Goal: Task Accomplishment & Management: Manage account settings

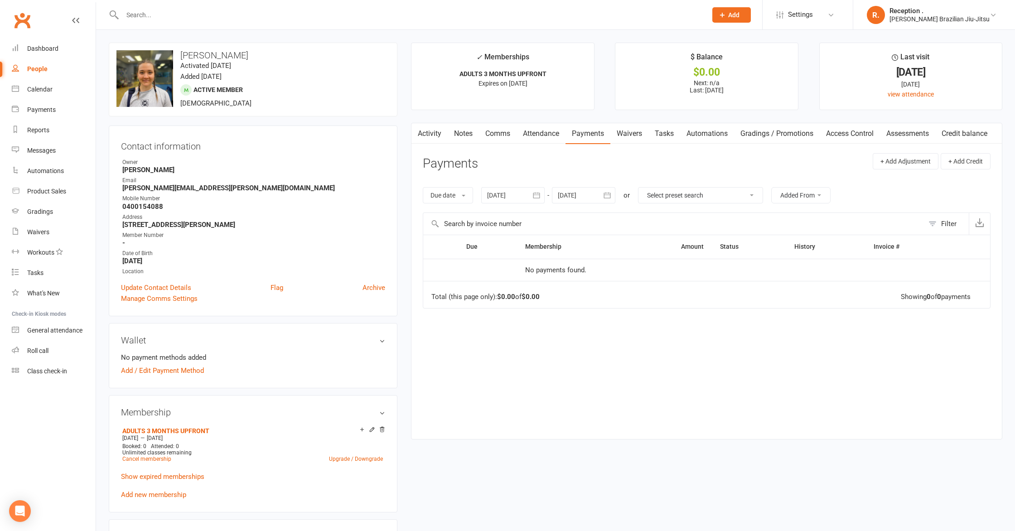
paste input "[EMAIL_ADDRESS][DOMAIN_NAME]"
type input "[EMAIL_ADDRESS][DOMAIN_NAME]"
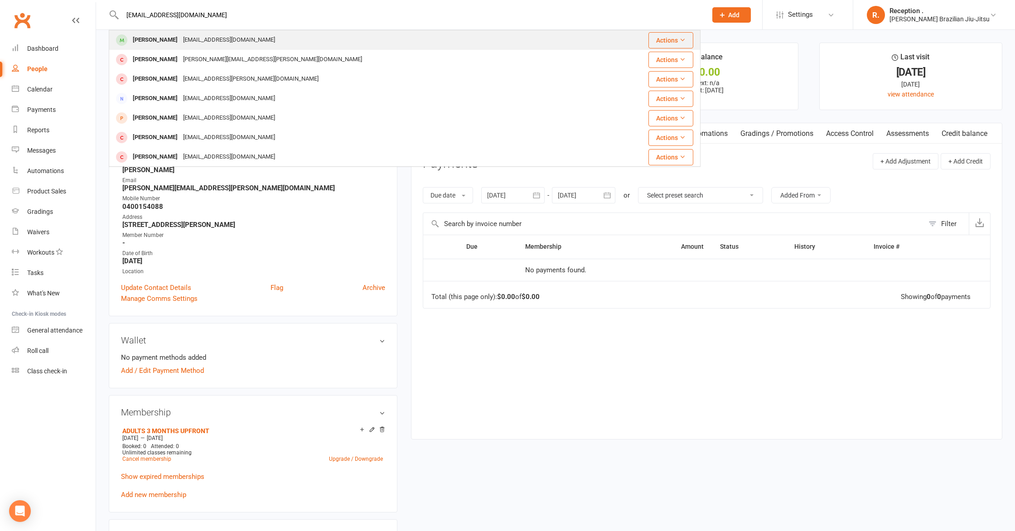
click at [228, 41] on div "[EMAIL_ADDRESS][DOMAIN_NAME]" at bounding box center [228, 40] width 97 height 13
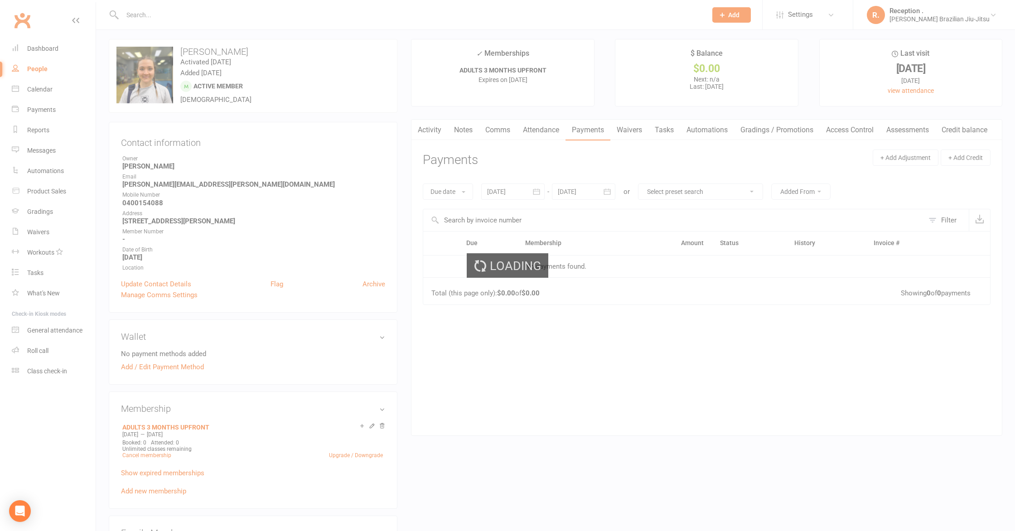
scroll to position [5, 0]
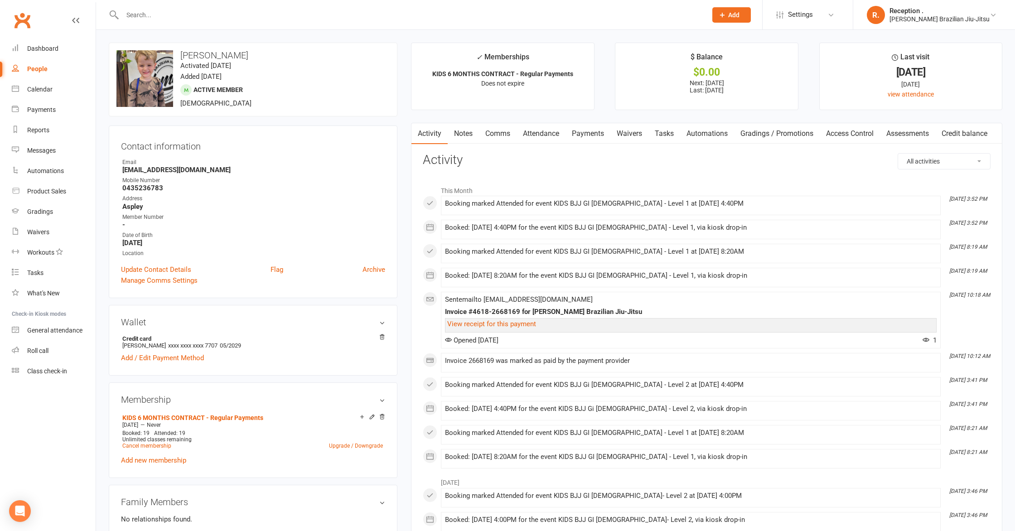
scroll to position [3, 0]
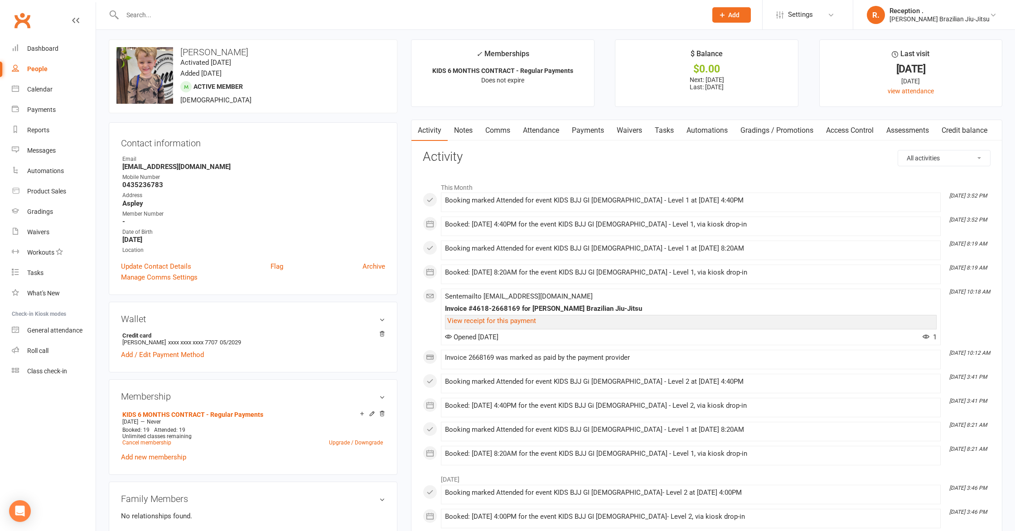
click at [189, 13] on input "text" at bounding box center [410, 15] width 581 height 13
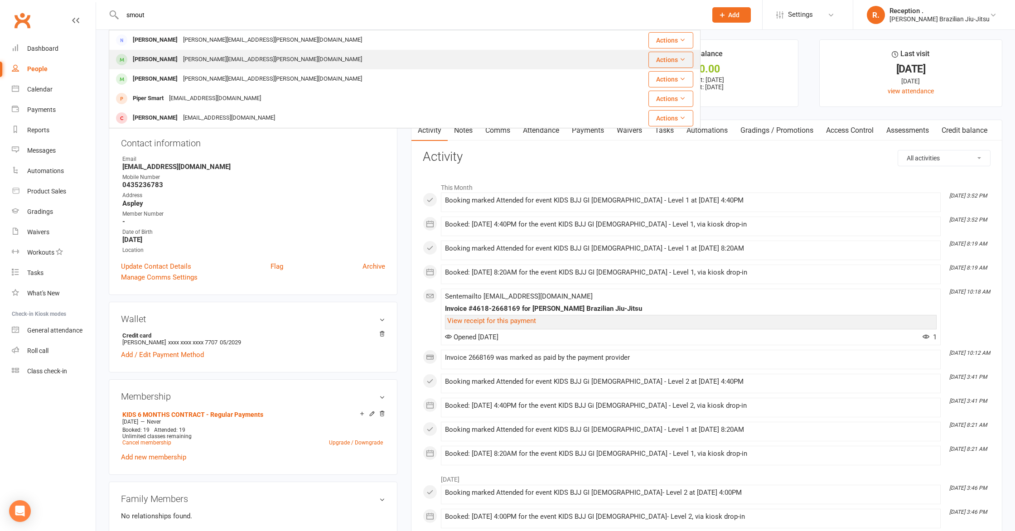
type input "smout"
click at [180, 58] on div "[PERSON_NAME][EMAIL_ADDRESS][PERSON_NAME][DOMAIN_NAME]" at bounding box center [272, 59] width 184 height 13
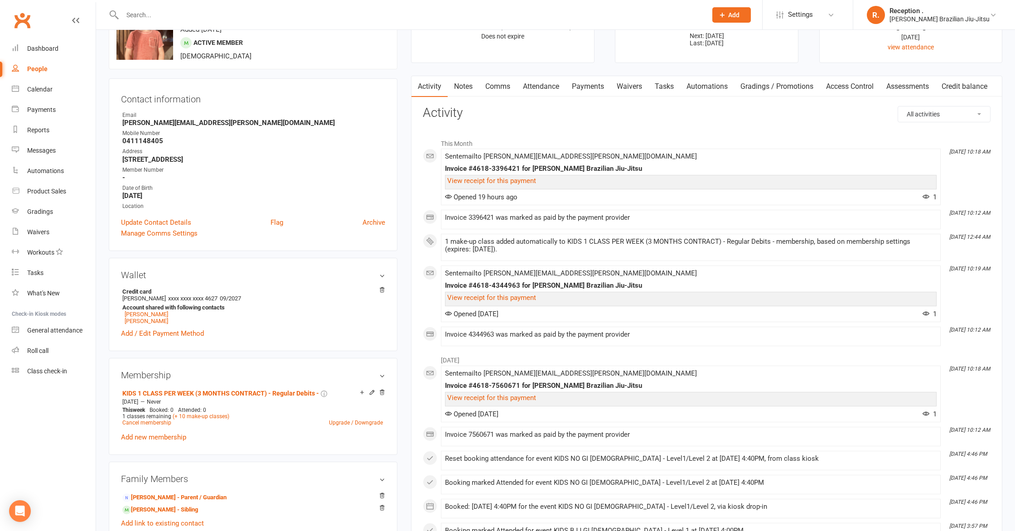
scroll to position [48, 0]
click at [583, 88] on link "Payments" at bounding box center [588, 86] width 45 height 21
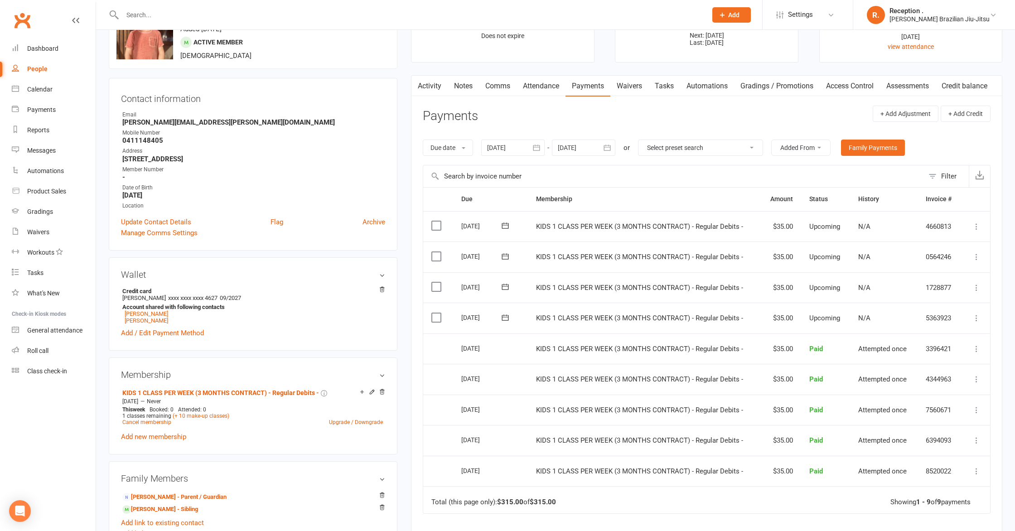
click at [546, 87] on link "Attendance" at bounding box center [541, 86] width 49 height 21
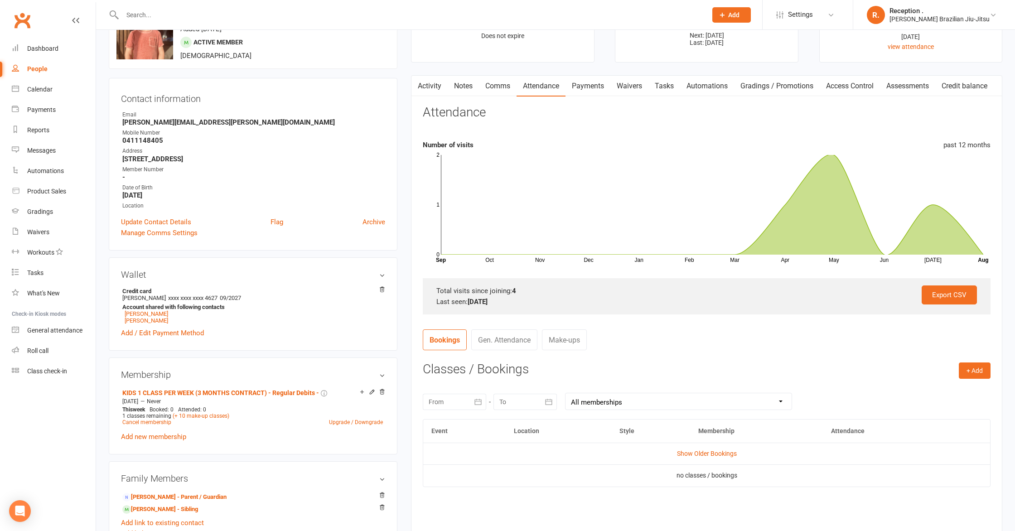
click at [588, 91] on link "Payments" at bounding box center [588, 86] width 45 height 21
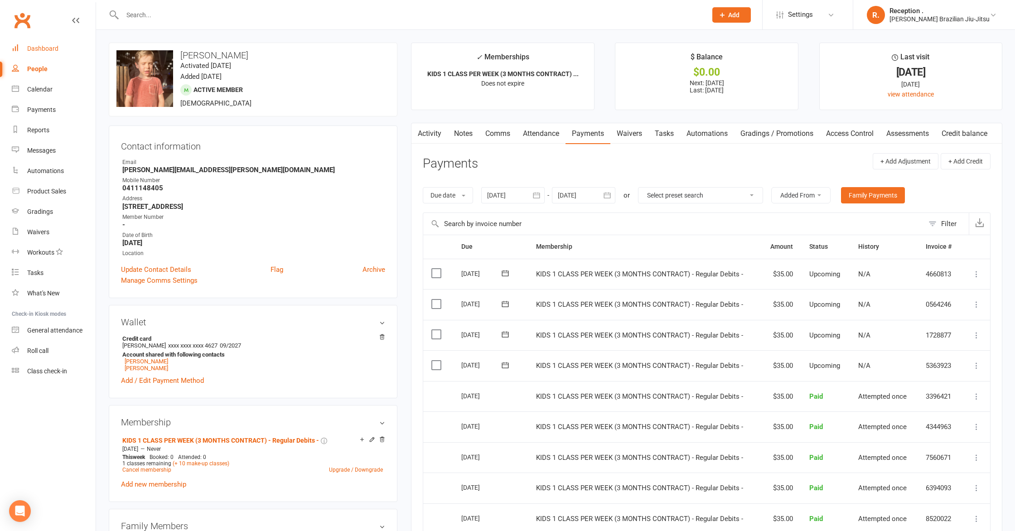
click at [33, 45] on div "Dashboard" at bounding box center [42, 48] width 31 height 7
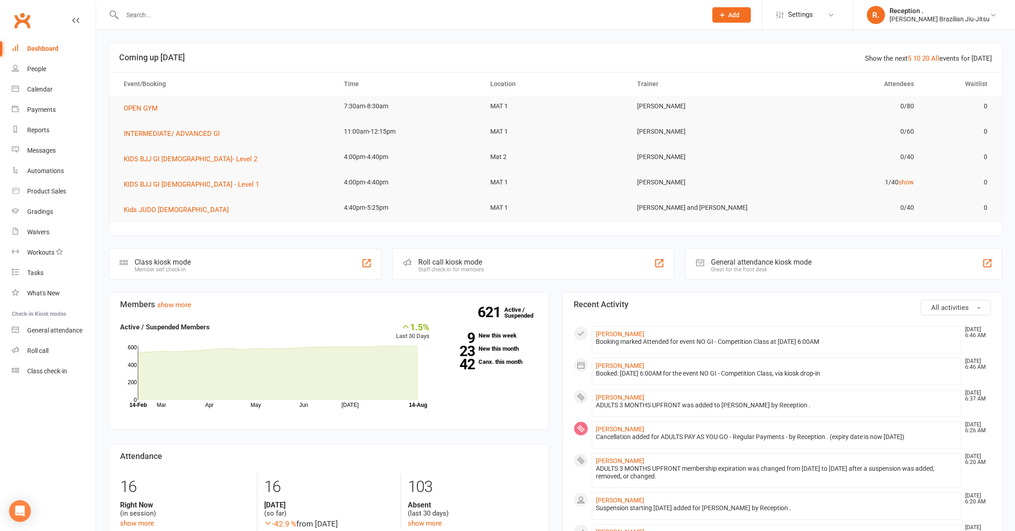
click at [183, 14] on input "text" at bounding box center [410, 15] width 581 height 13
paste input "[PERSON_NAME][EMAIL_ADDRESS][PERSON_NAME][DOMAIN_NAME]"
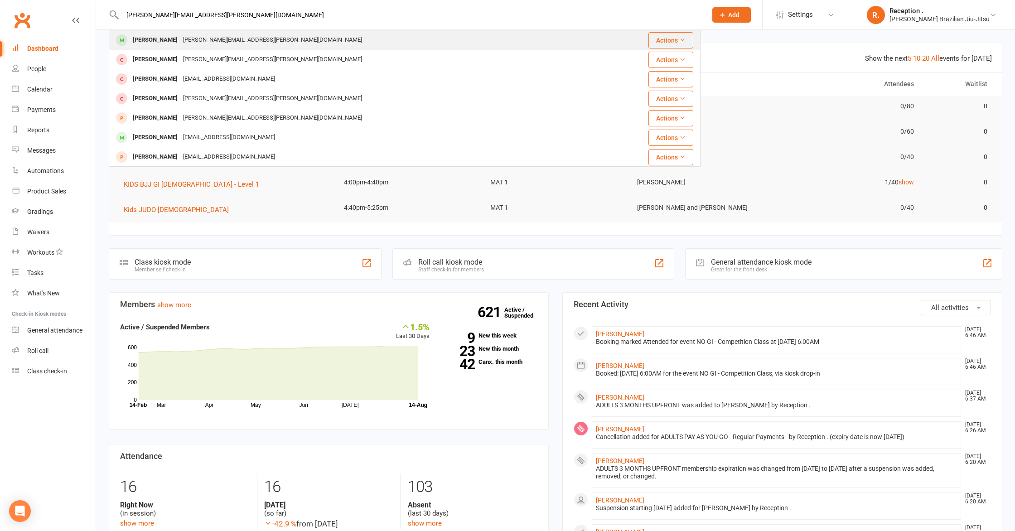
type input "[PERSON_NAME][EMAIL_ADDRESS][PERSON_NAME][DOMAIN_NAME]"
click at [170, 44] on div "[PERSON_NAME]" at bounding box center [155, 40] width 50 height 13
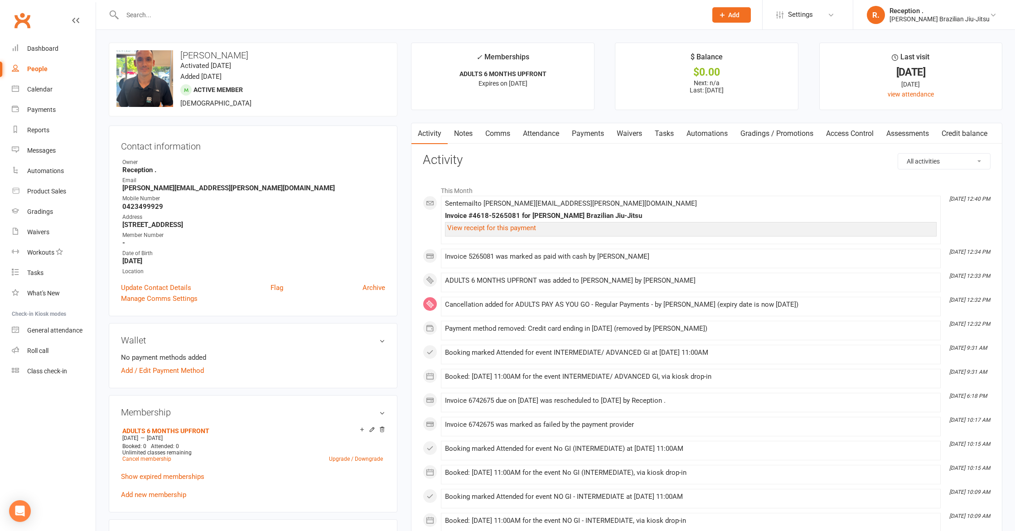
click at [557, 140] on link "Attendance" at bounding box center [541, 133] width 49 height 21
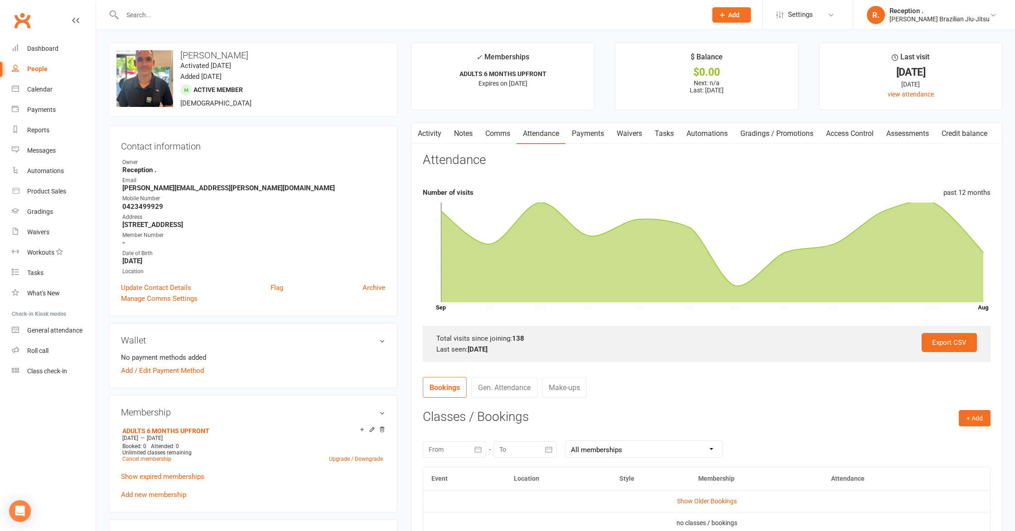
click at [575, 135] on link "Payments" at bounding box center [588, 133] width 45 height 21
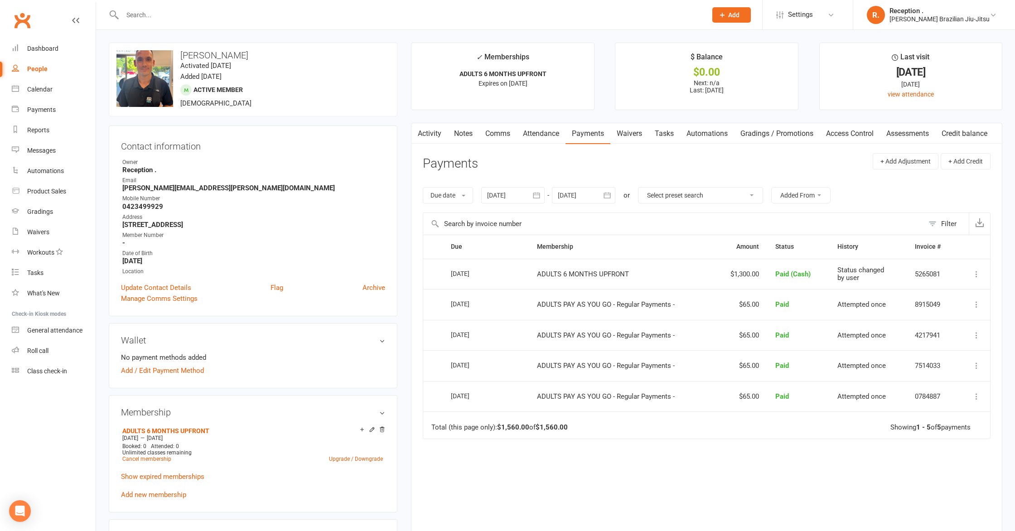
click at [608, 274] on span "ADULTS 6 MONTHS UPFRONT" at bounding box center [583, 274] width 92 height 8
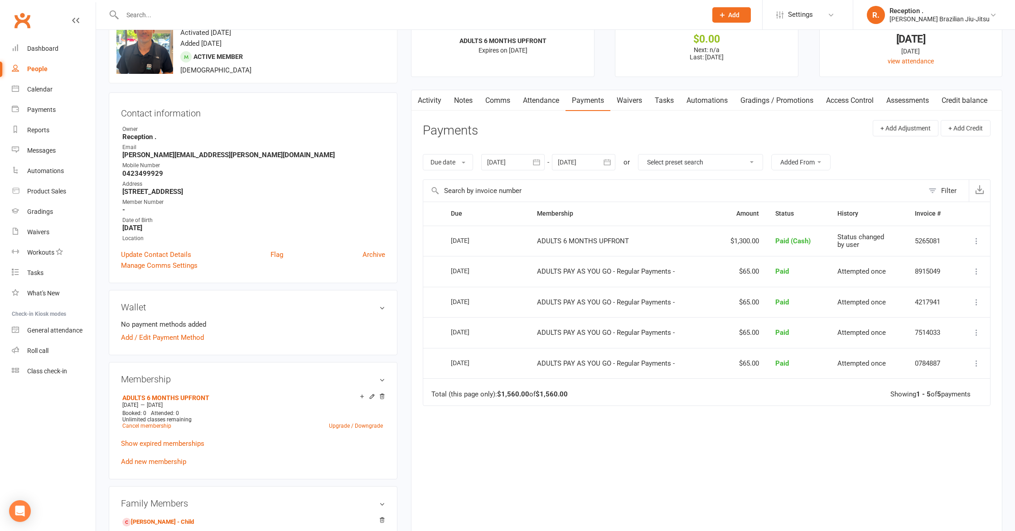
scroll to position [28, 0]
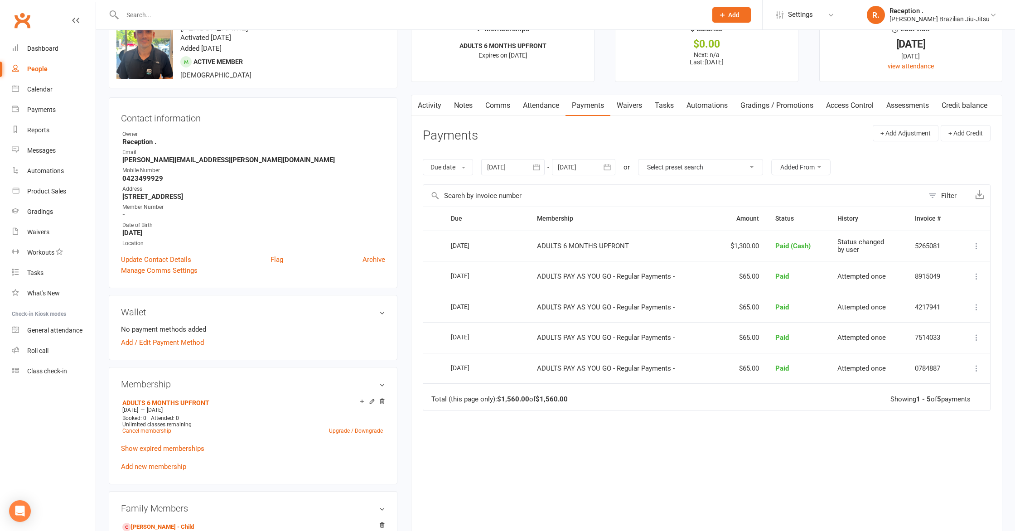
drag, startPoint x: 561, startPoint y: 117, endPoint x: 522, endPoint y: 123, distance: 39.4
click at [561, 117] on div "Activity Notes Comms Attendance Payments Waivers Tasks Automations Gradings / P…" at bounding box center [706, 318] width 591 height 447
click at [431, 105] on link "Activity" at bounding box center [429, 105] width 36 height 21
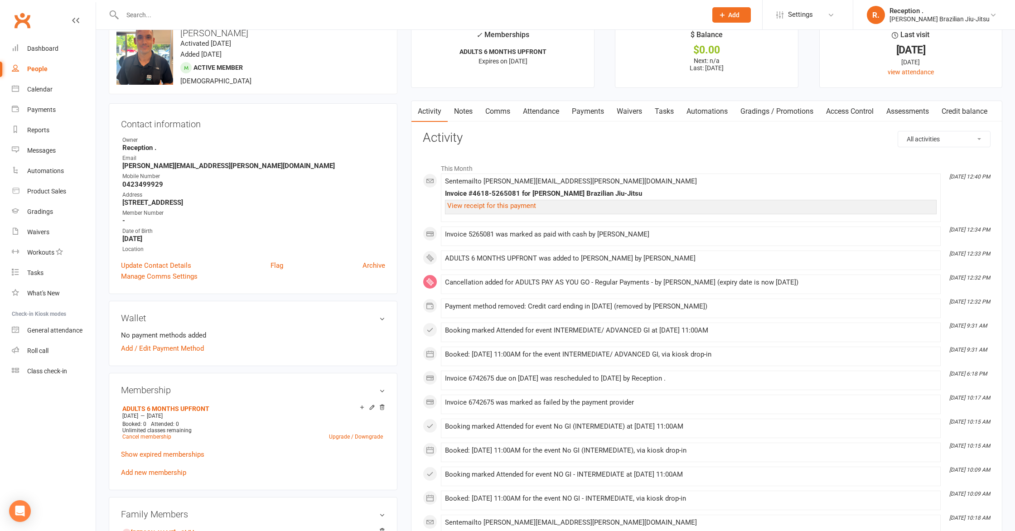
scroll to position [24, 0]
click at [239, 18] on input "text" at bounding box center [410, 15] width 581 height 13
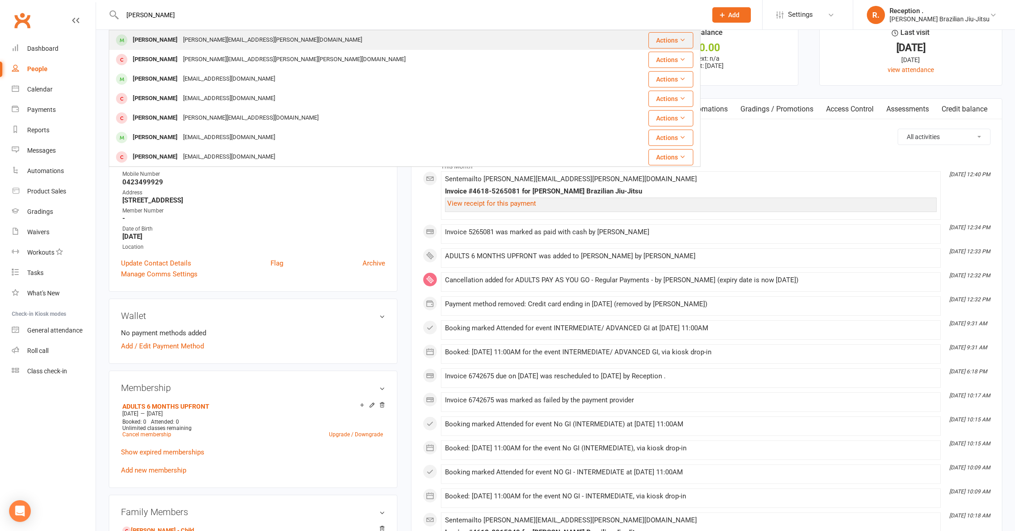
type input "[PERSON_NAME]"
click at [237, 44] on div "[PERSON_NAME][EMAIL_ADDRESS][PERSON_NAME][DOMAIN_NAME]" at bounding box center [272, 40] width 184 height 13
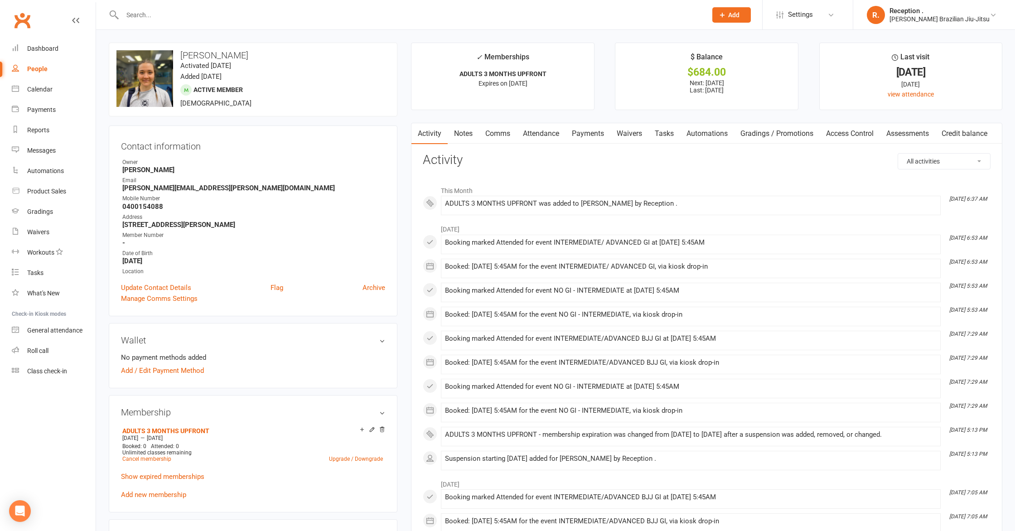
click at [556, 139] on link "Attendance" at bounding box center [541, 133] width 49 height 21
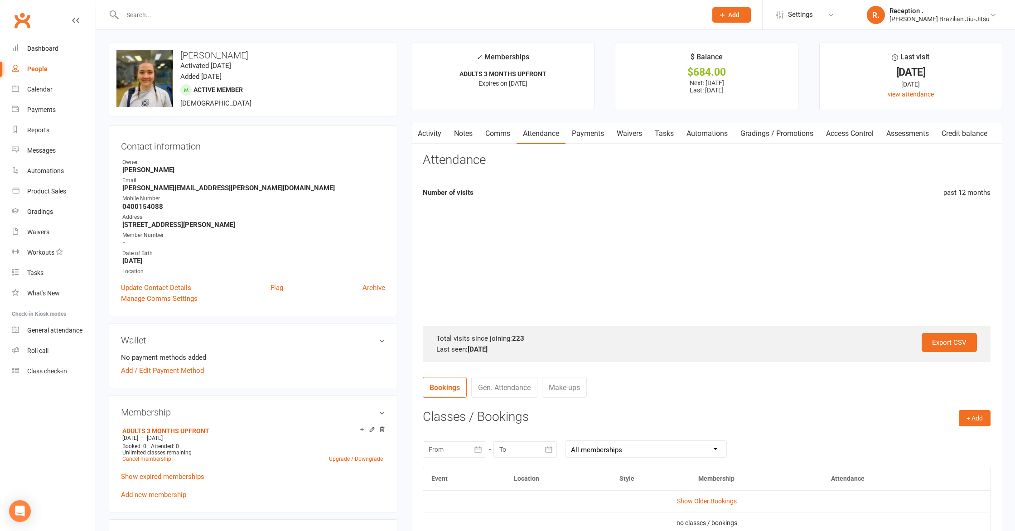
click at [586, 135] on link "Payments" at bounding box center [588, 133] width 45 height 21
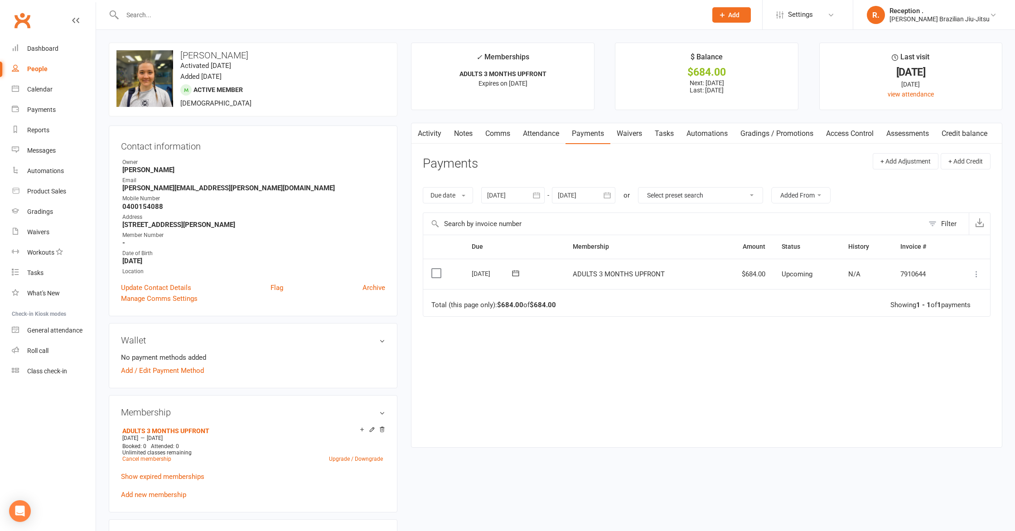
click at [979, 271] on icon at bounding box center [976, 274] width 9 height 9
click at [948, 309] on link "Mark as Paid (POS)" at bounding box center [937, 310] width 90 height 18
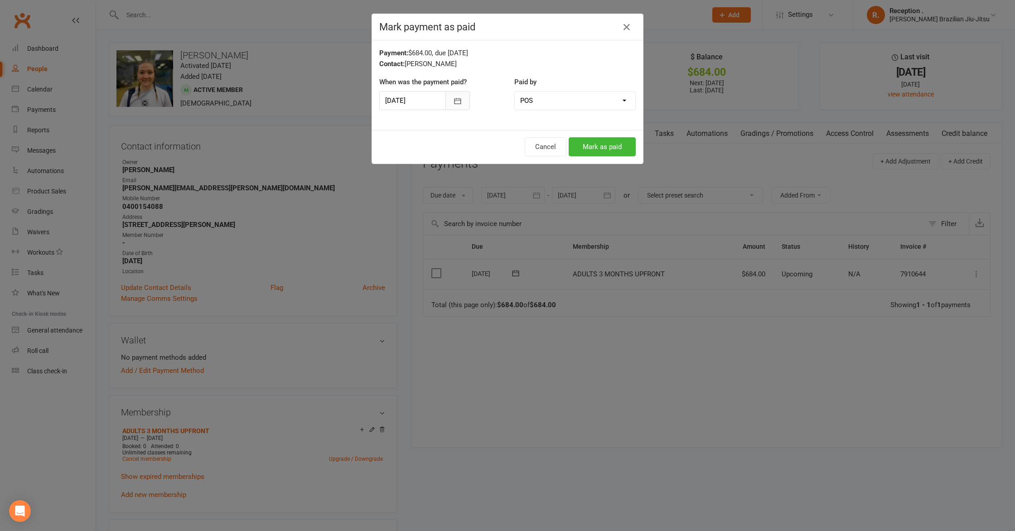
click at [450, 100] on button "button" at bounding box center [457, 100] width 24 height 19
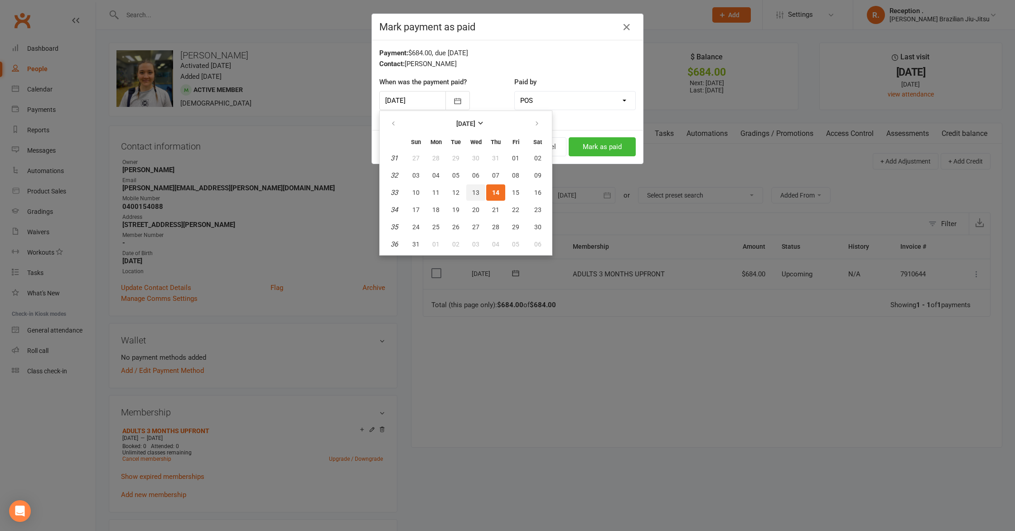
click at [479, 186] on button "13" at bounding box center [475, 192] width 19 height 16
type input "[DATE]"
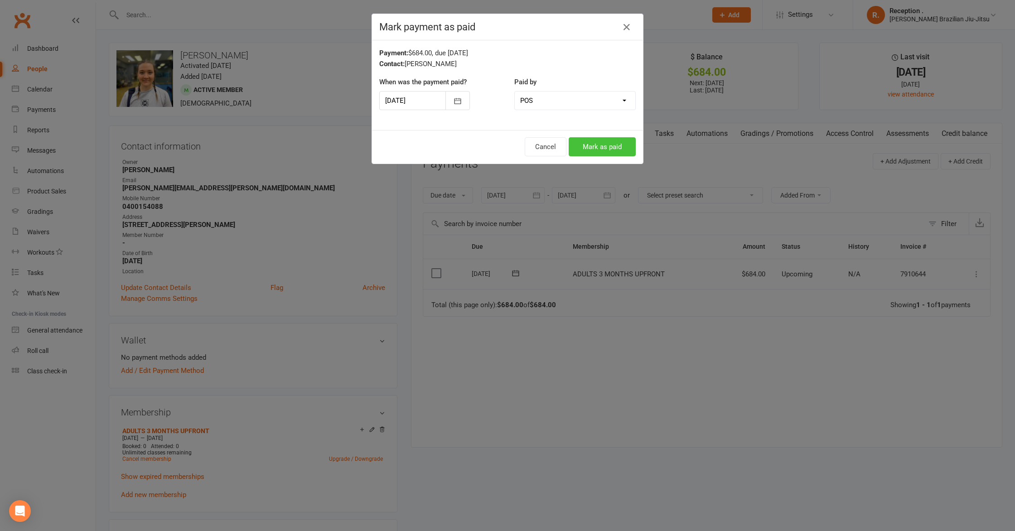
click at [593, 147] on button "Mark as paid" at bounding box center [602, 146] width 67 height 19
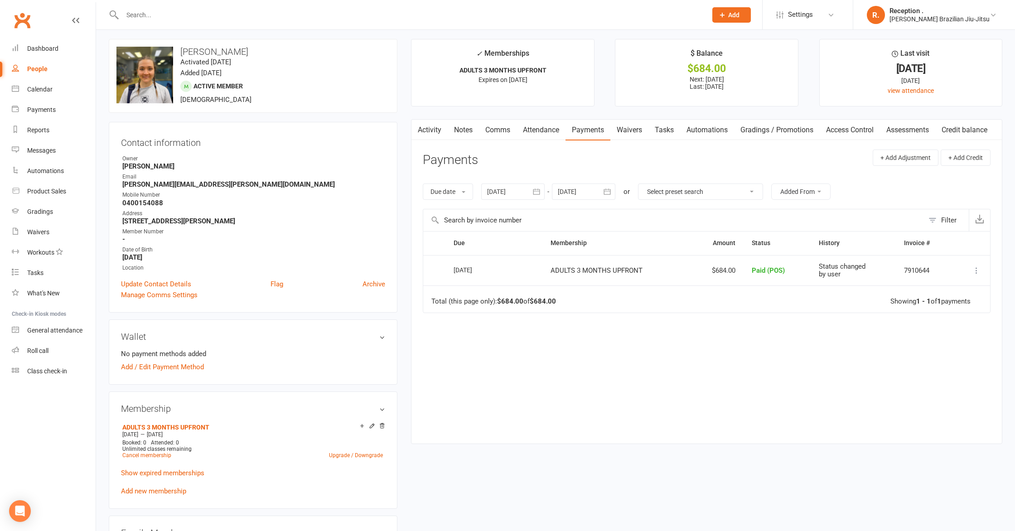
scroll to position [5, 0]
click at [48, 52] on div "Dashboard" at bounding box center [42, 48] width 31 height 7
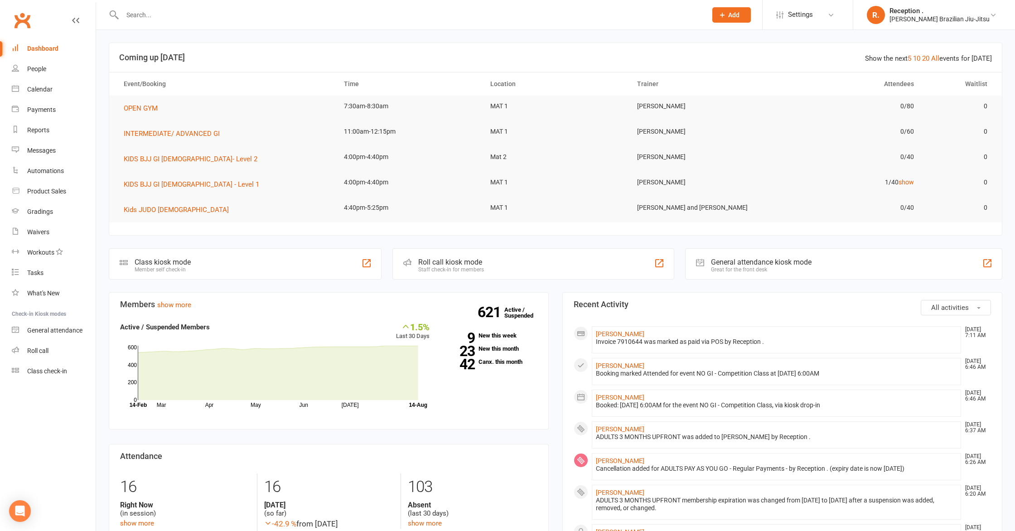
scroll to position [4, 0]
